Goal: Information Seeking & Learning: Check status

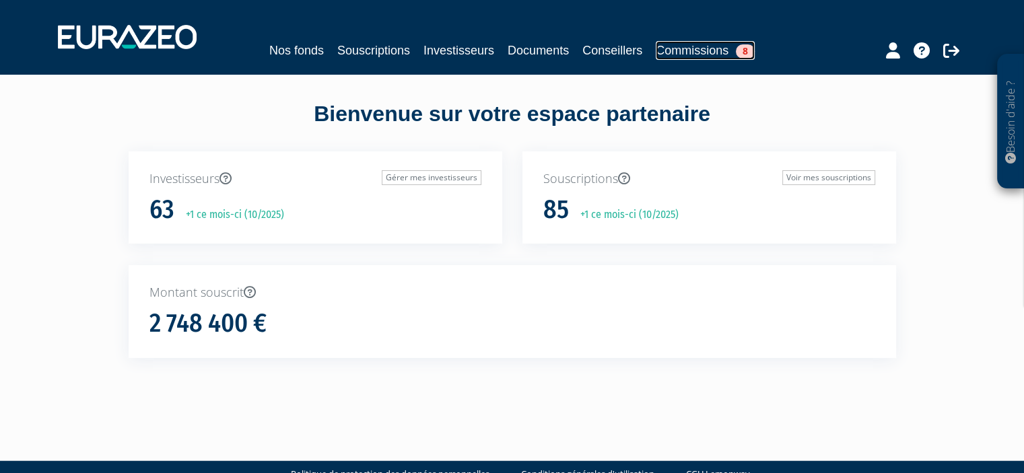
click at [695, 45] on link "Commissions 8" at bounding box center [705, 50] width 99 height 19
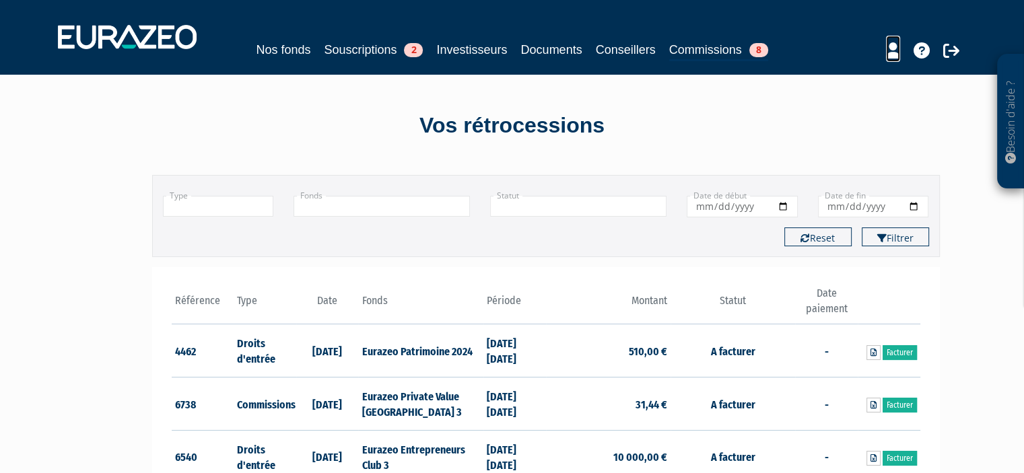
click at [889, 49] on icon at bounding box center [893, 50] width 14 height 16
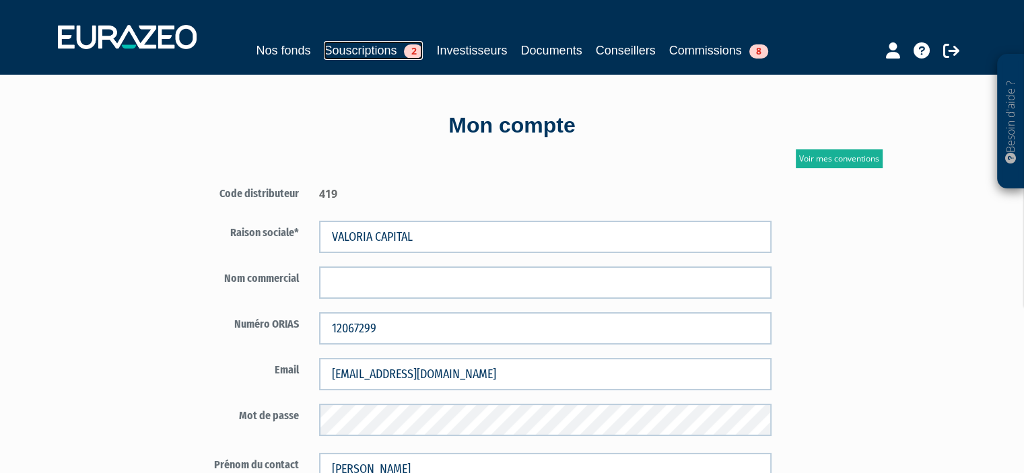
click at [342, 50] on link "Souscriptions 2" at bounding box center [373, 50] width 99 height 19
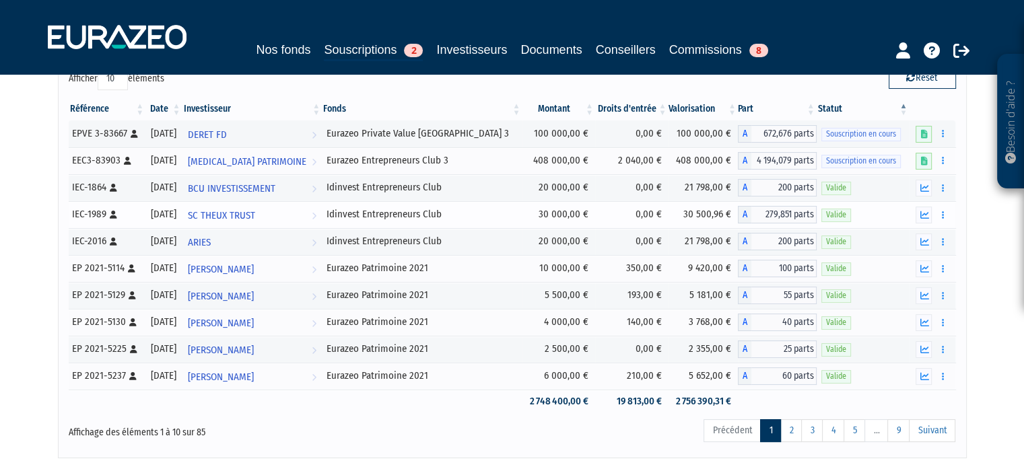
scroll to position [118, 0]
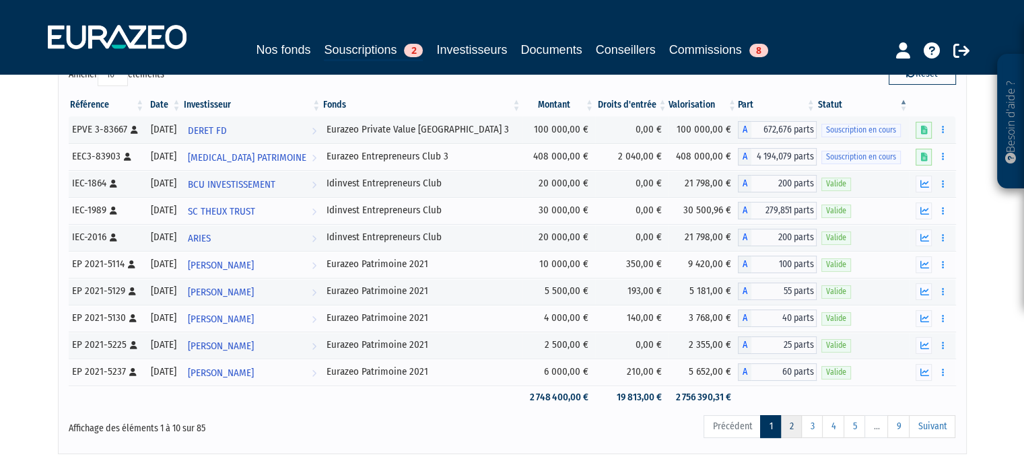
click at [794, 422] on link "2" at bounding box center [791, 426] width 22 height 23
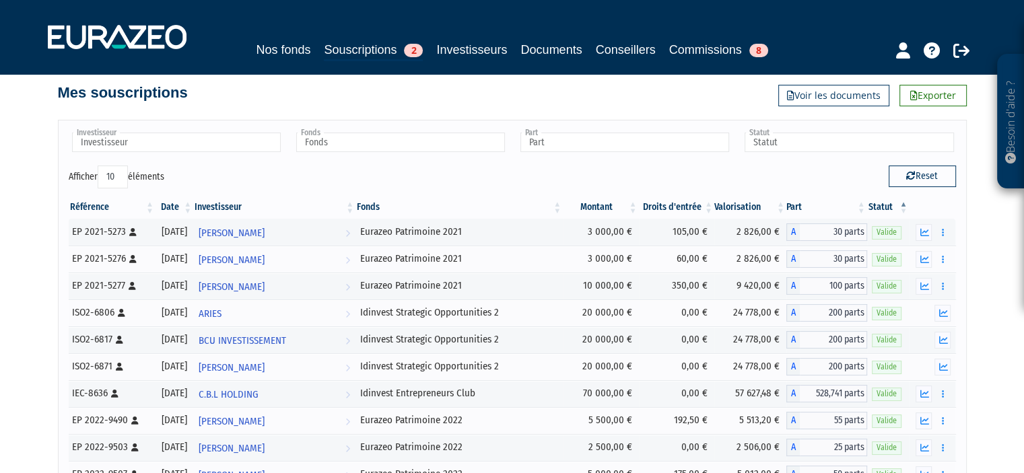
scroll to position [0, 0]
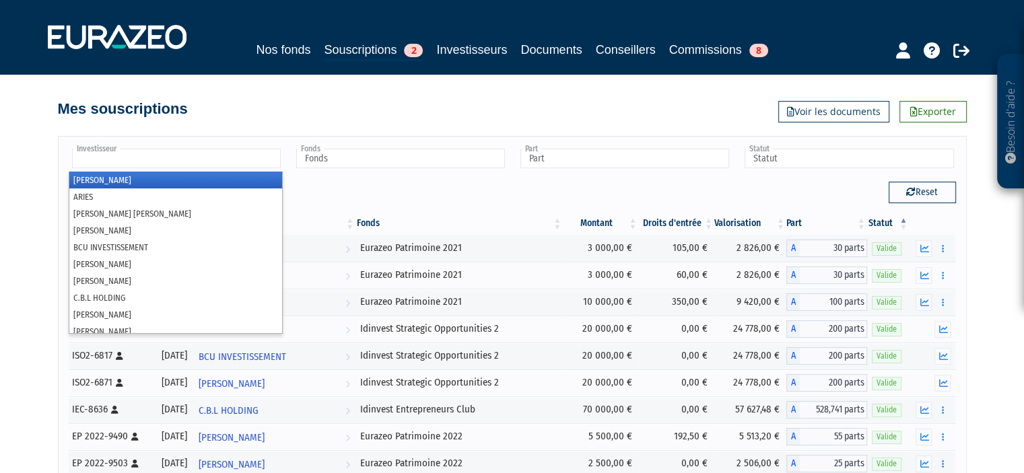
click at [199, 158] on input "text" at bounding box center [176, 159] width 209 height 20
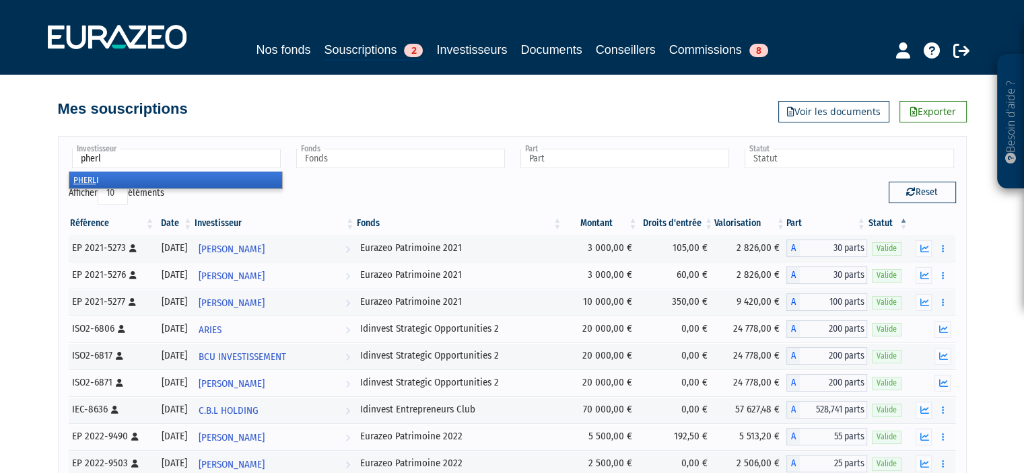
type input "pherl"
click at [80, 175] on em "PHERL" at bounding box center [84, 180] width 23 height 10
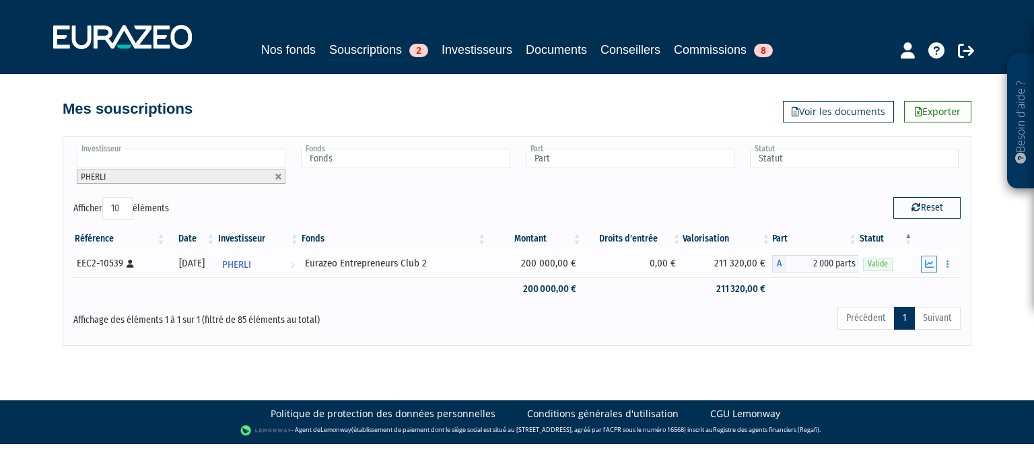
click at [932, 260] on icon "button" at bounding box center [929, 264] width 9 height 9
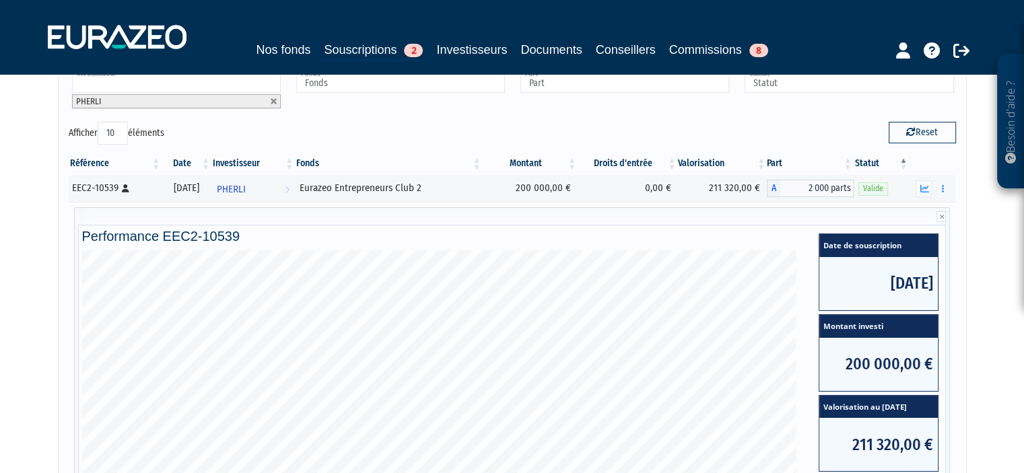
scroll to position [66, 0]
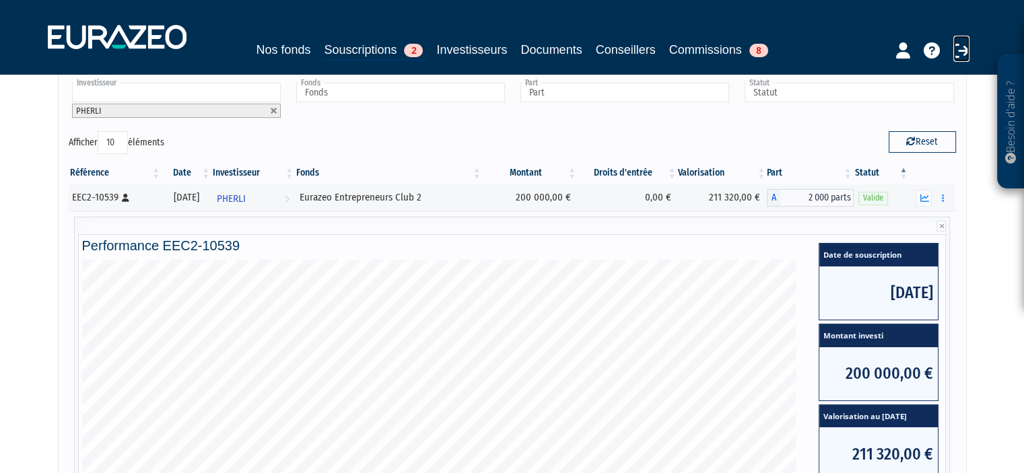
click at [959, 48] on icon at bounding box center [961, 50] width 16 height 16
